Goal: Check status: Check status

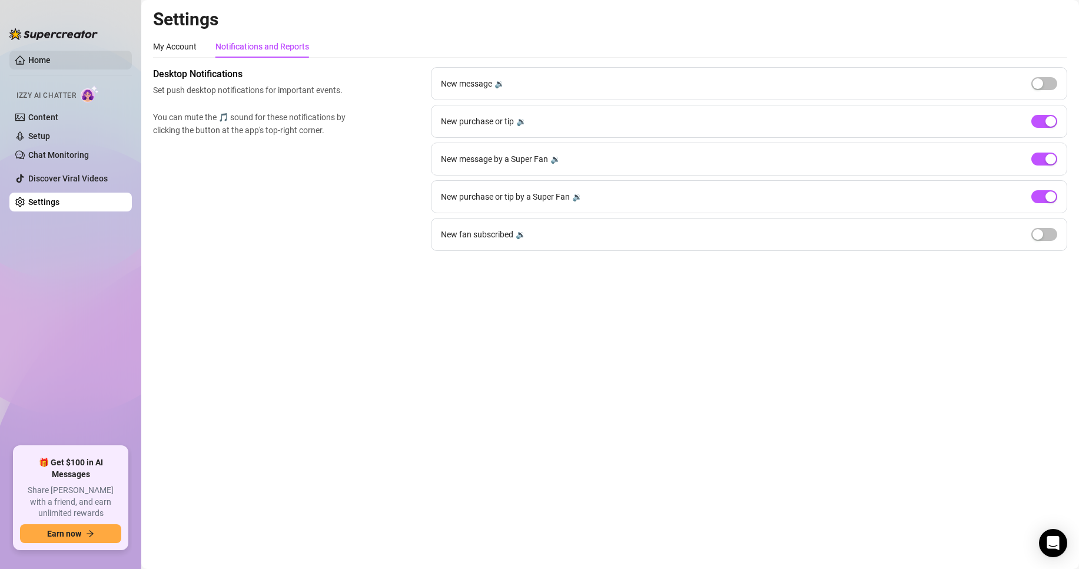
click at [51, 65] on link "Home" at bounding box center [39, 59] width 22 height 9
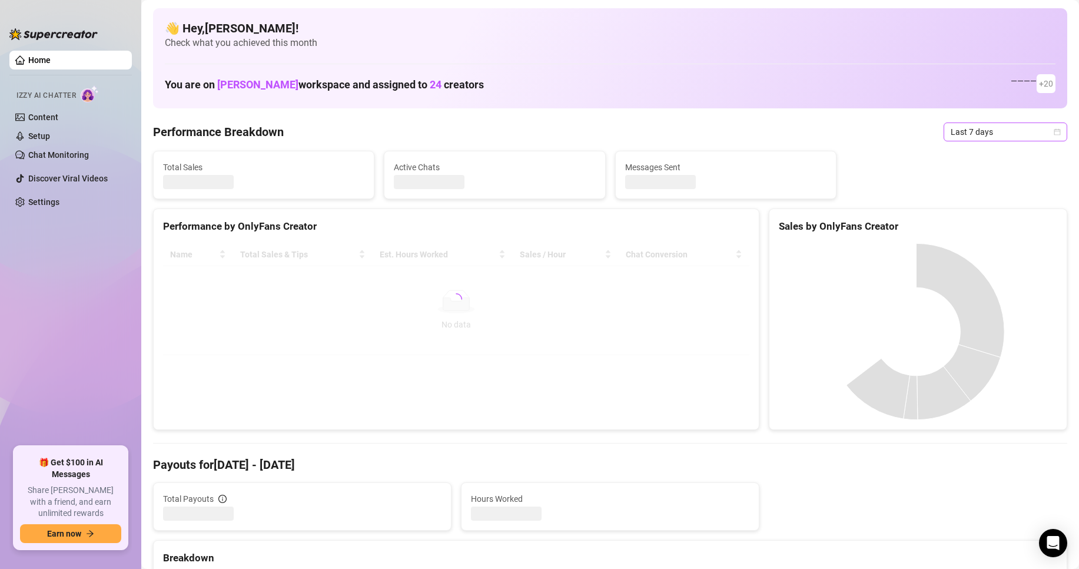
click at [998, 127] on span "Last 7 days" at bounding box center [1006, 132] width 110 height 18
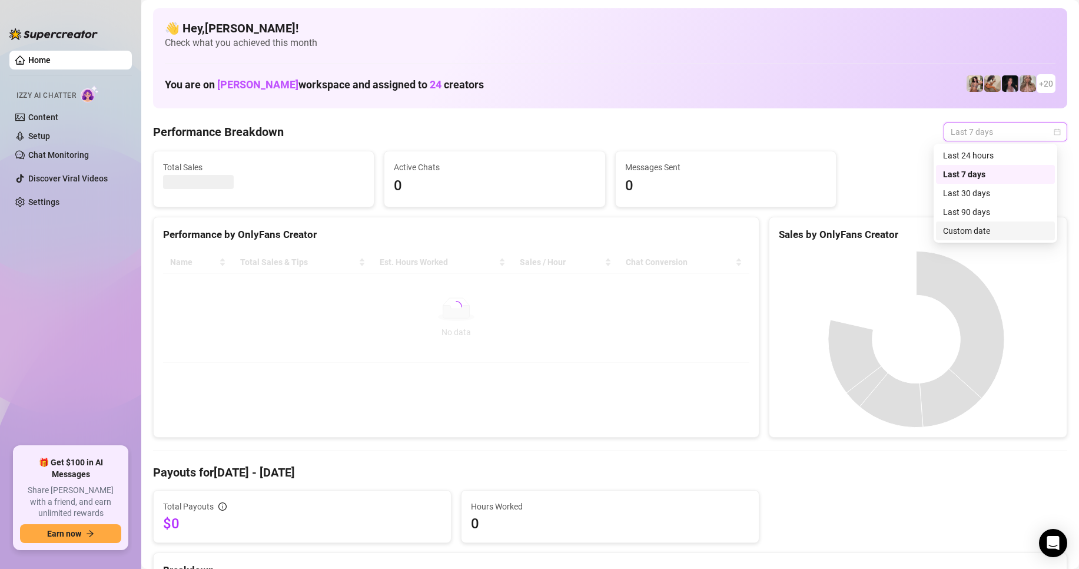
click at [971, 228] on div "Custom date" at bounding box center [995, 230] width 105 height 13
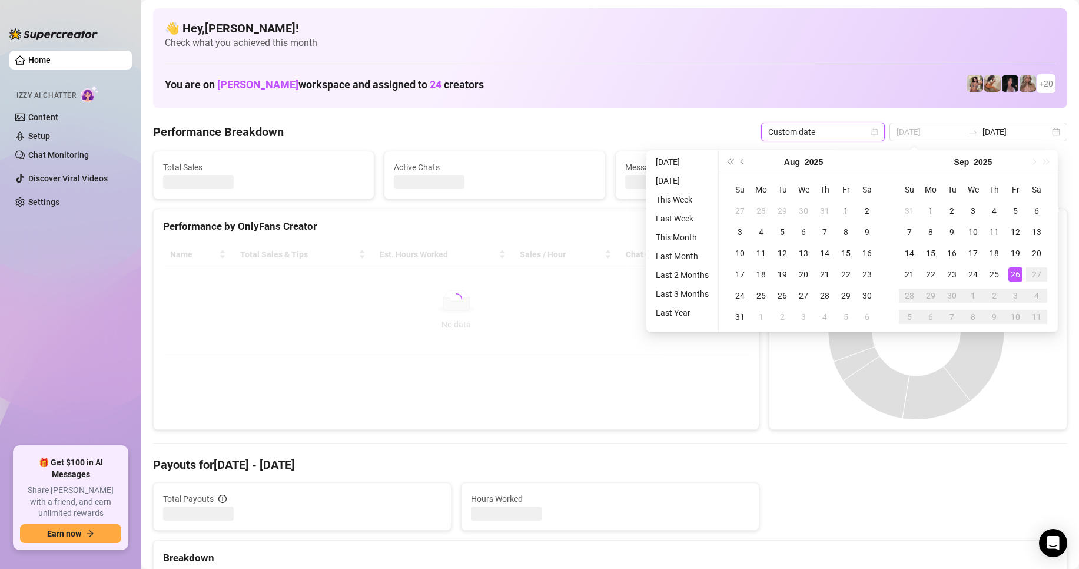
click at [1015, 272] on div "26" at bounding box center [1016, 274] width 14 height 14
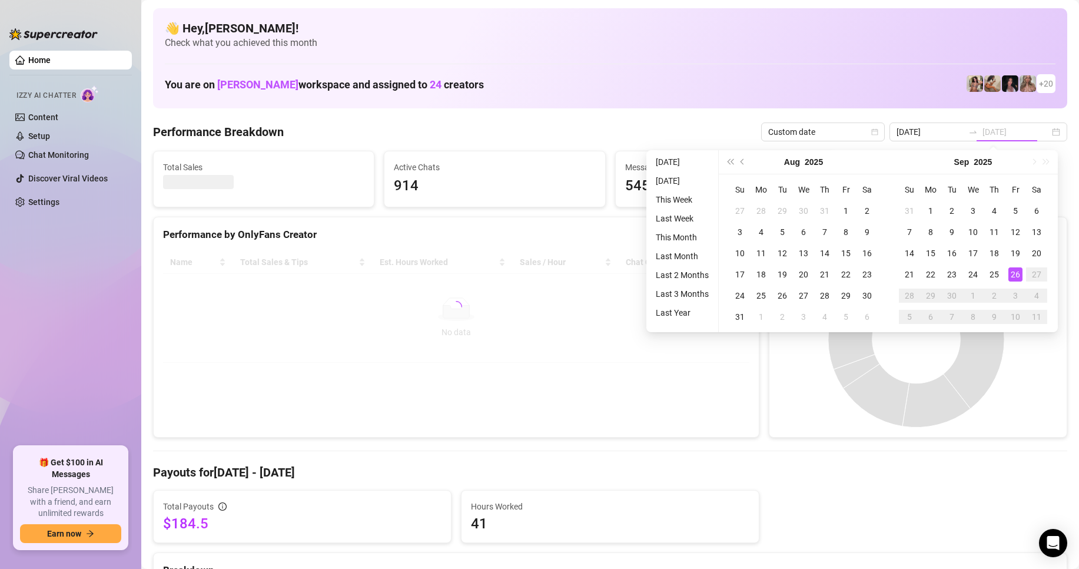
type input "[DATE]"
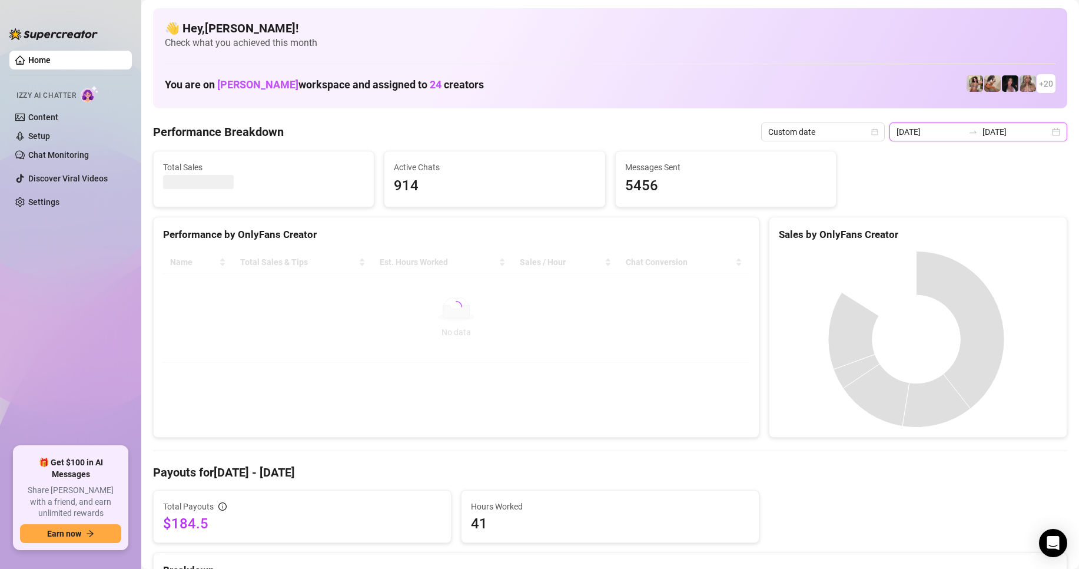
click at [989, 129] on input "[DATE]" at bounding box center [1016, 131] width 67 height 13
click at [647, 144] on td "3" at bounding box center [647, 144] width 0 height 0
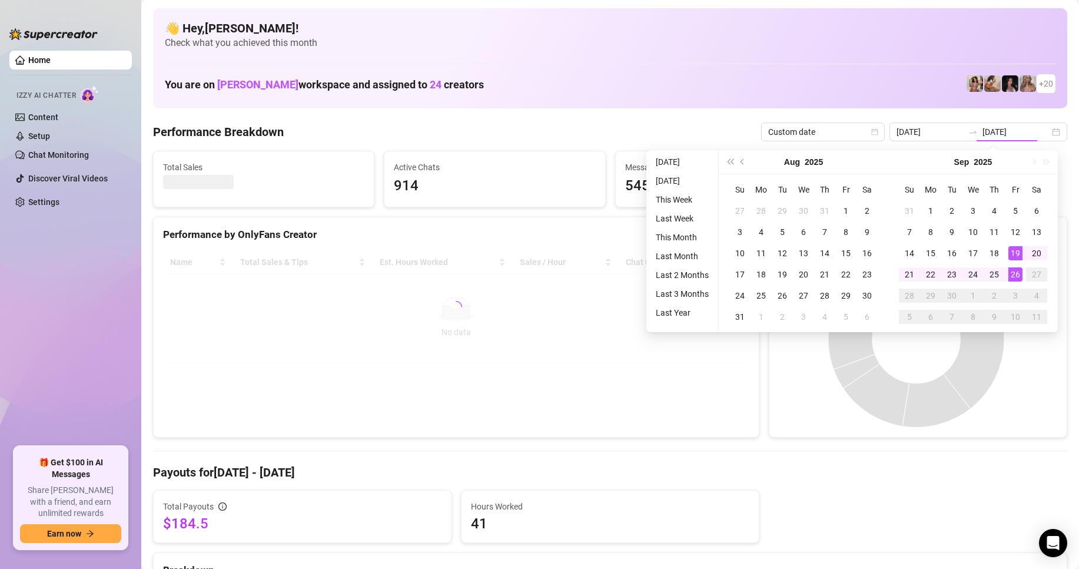
type input "[DATE]"
click at [1015, 274] on div "26" at bounding box center [1016, 274] width 14 height 14
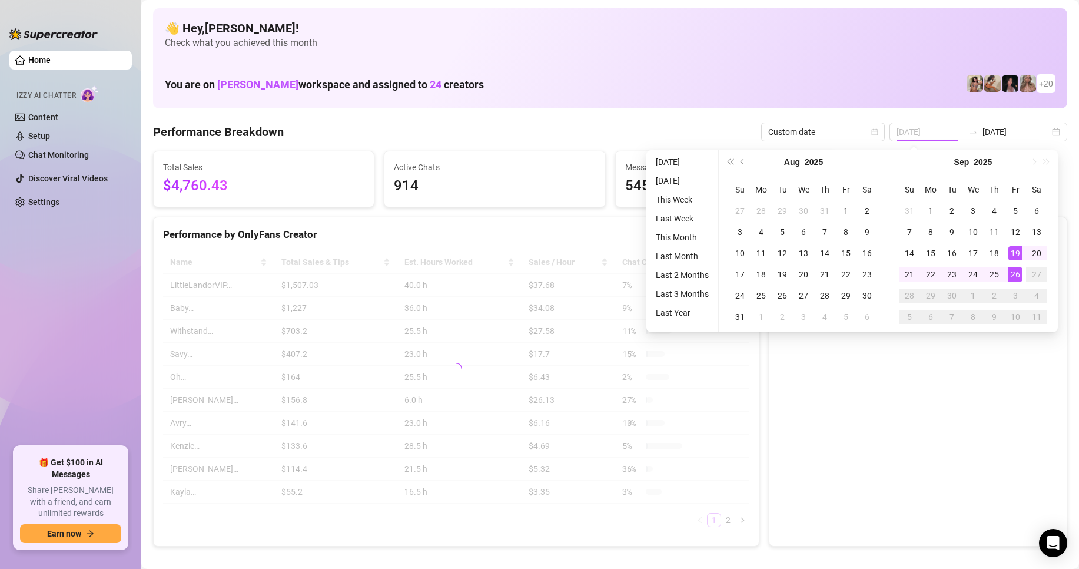
click at [1015, 274] on div "26" at bounding box center [1016, 274] width 14 height 14
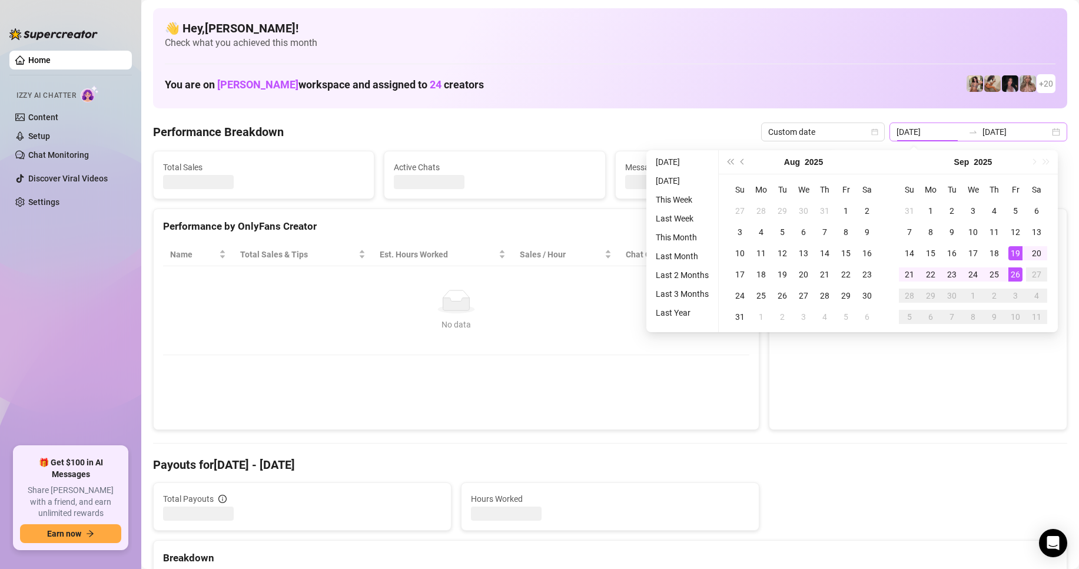
type input "[DATE]"
click at [938, 130] on input "[DATE]" at bounding box center [930, 131] width 67 height 13
click at [687, 137] on div "Performance Breakdown Custom date [DATE] [DATE]" at bounding box center [610, 131] width 915 height 19
click at [1060, 155] on div "Total Sales Active Chats Messages Sent" at bounding box center [610, 175] width 924 height 48
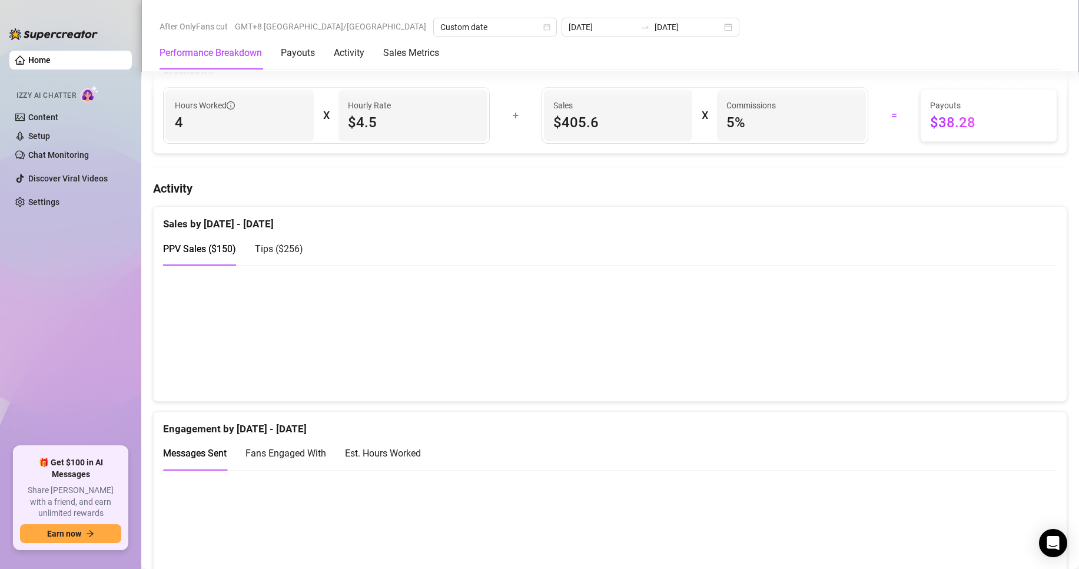
scroll to position [766, 0]
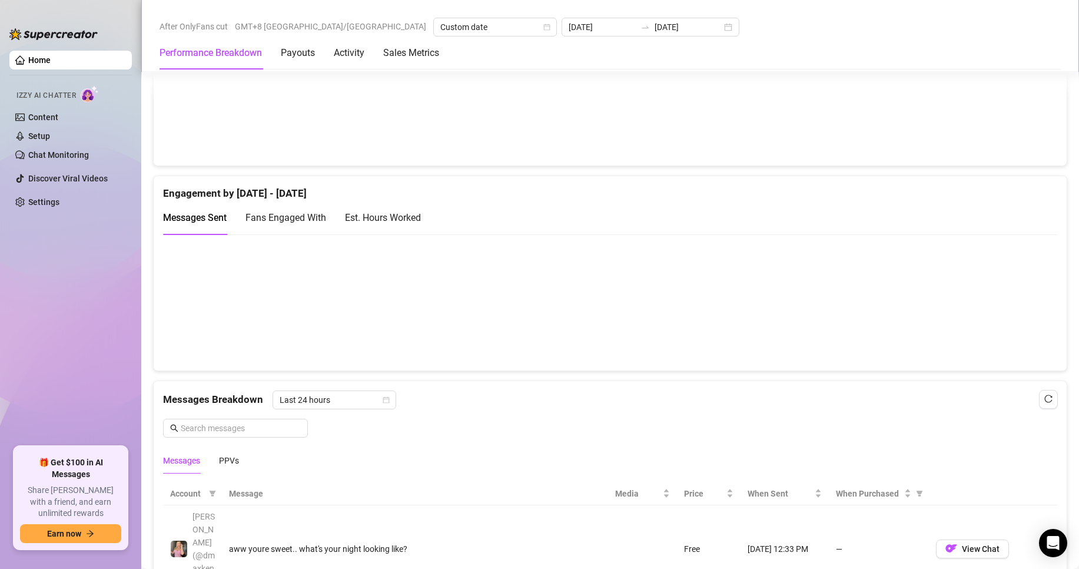
click at [286, 21] on div "Tips ( $256 )" at bounding box center [279, 13] width 48 height 15
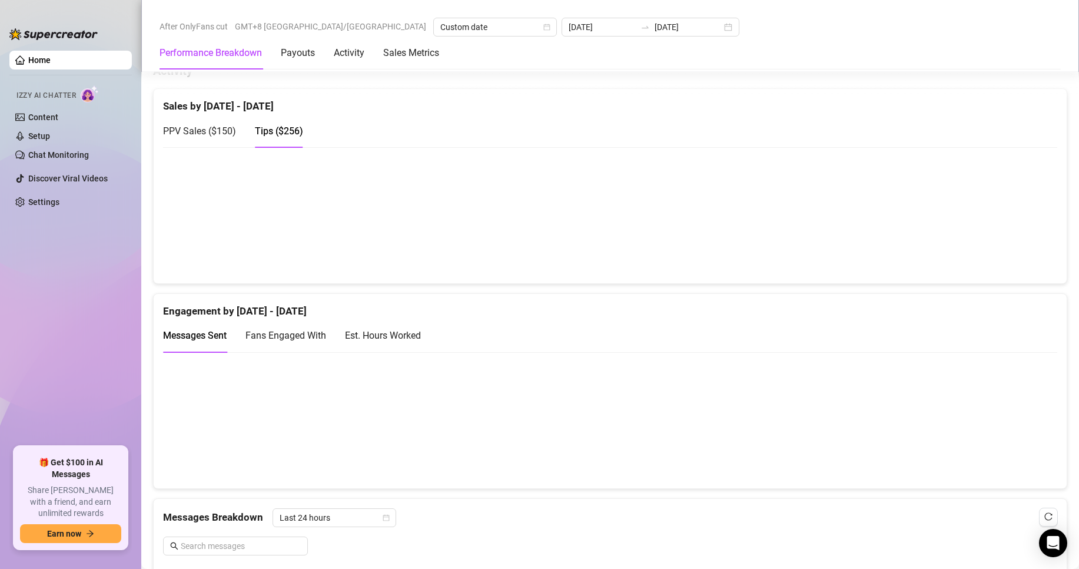
scroll to position [412, 0]
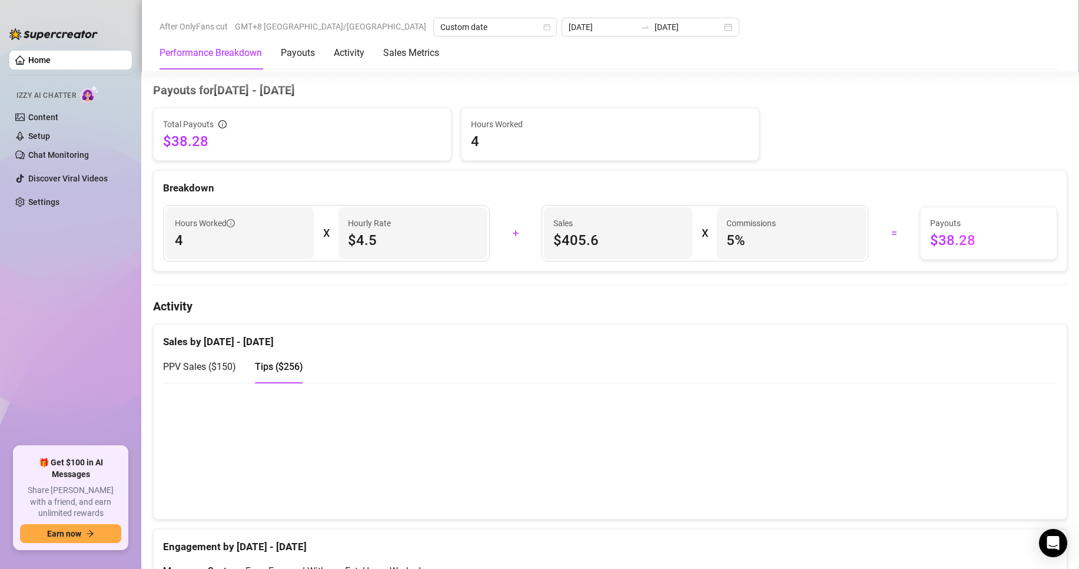
click at [200, 370] on span "PPV Sales ( $150 )" at bounding box center [199, 366] width 73 height 11
